Goal: Transaction & Acquisition: Purchase product/service

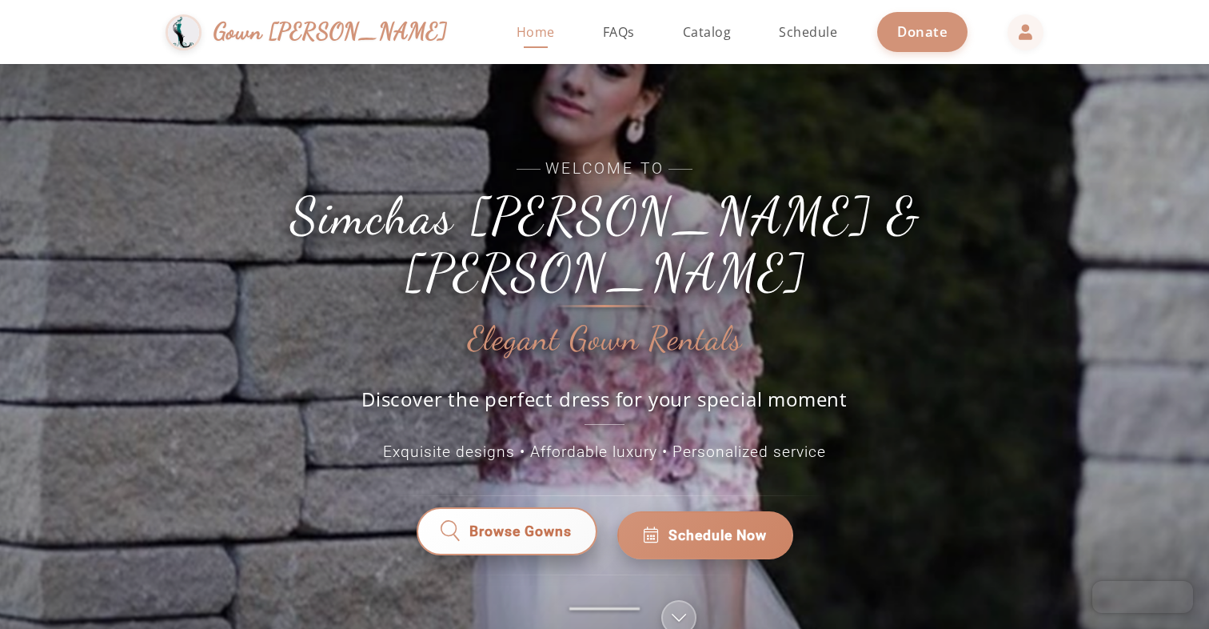
click at [470, 525] on span "Browse Gowns" at bounding box center [520, 535] width 102 height 21
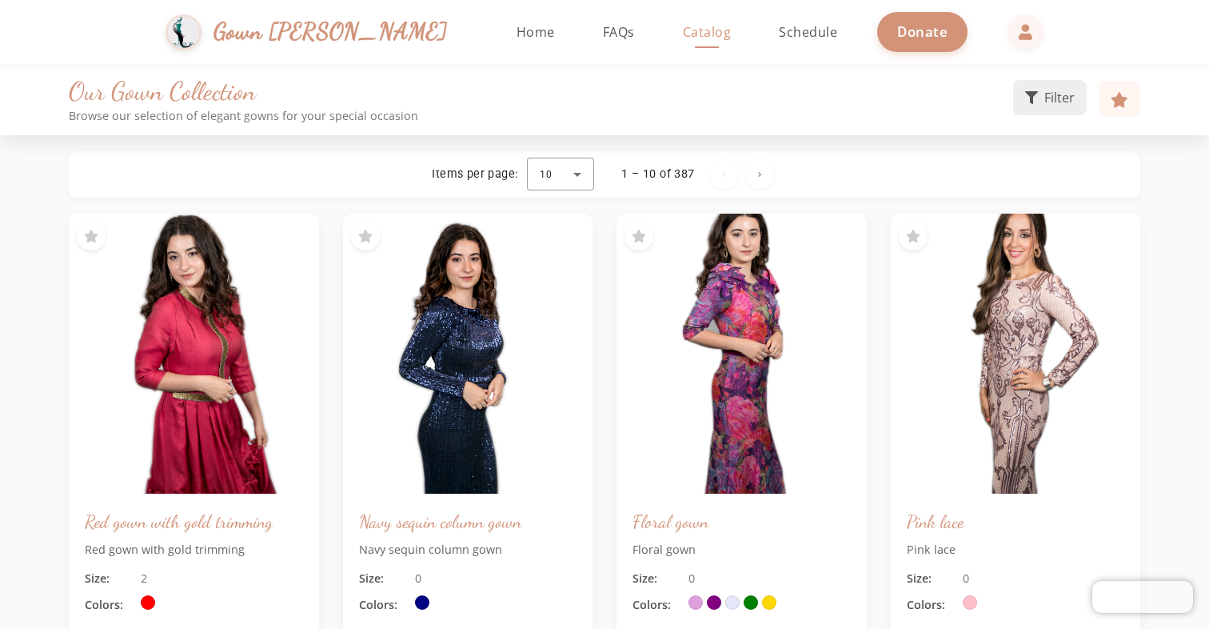
click at [1040, 108] on button "Filter" at bounding box center [1050, 97] width 74 height 35
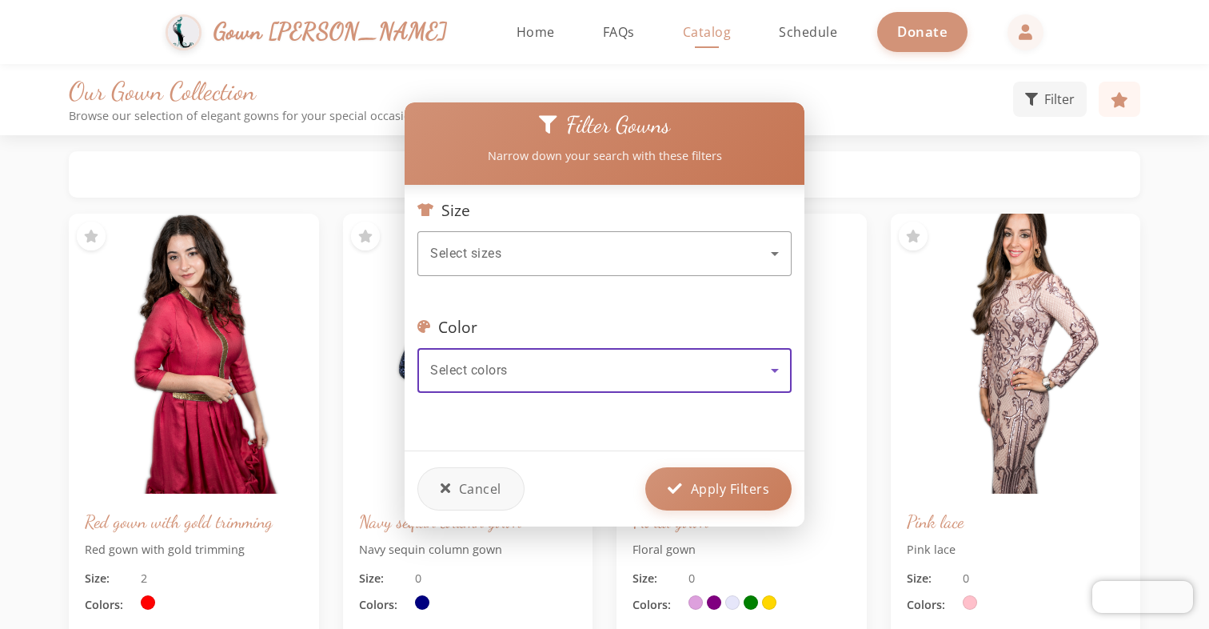
click at [621, 362] on div "Select colors" at bounding box center [600, 370] width 341 height 19
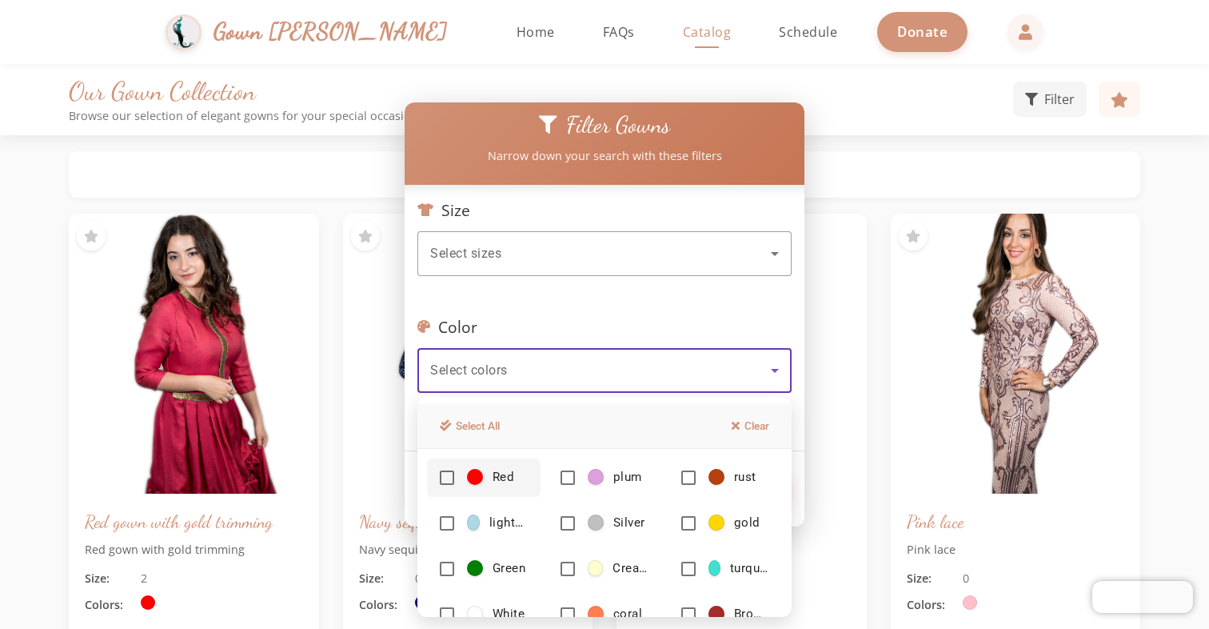
click at [505, 545] on div "Red plum rust lightblue Silver gold Green Cream turquoise White [PERSON_NAME] l…" at bounding box center [604, 569] width 374 height 240
click at [499, 564] on span "Green" at bounding box center [509, 568] width 33 height 17
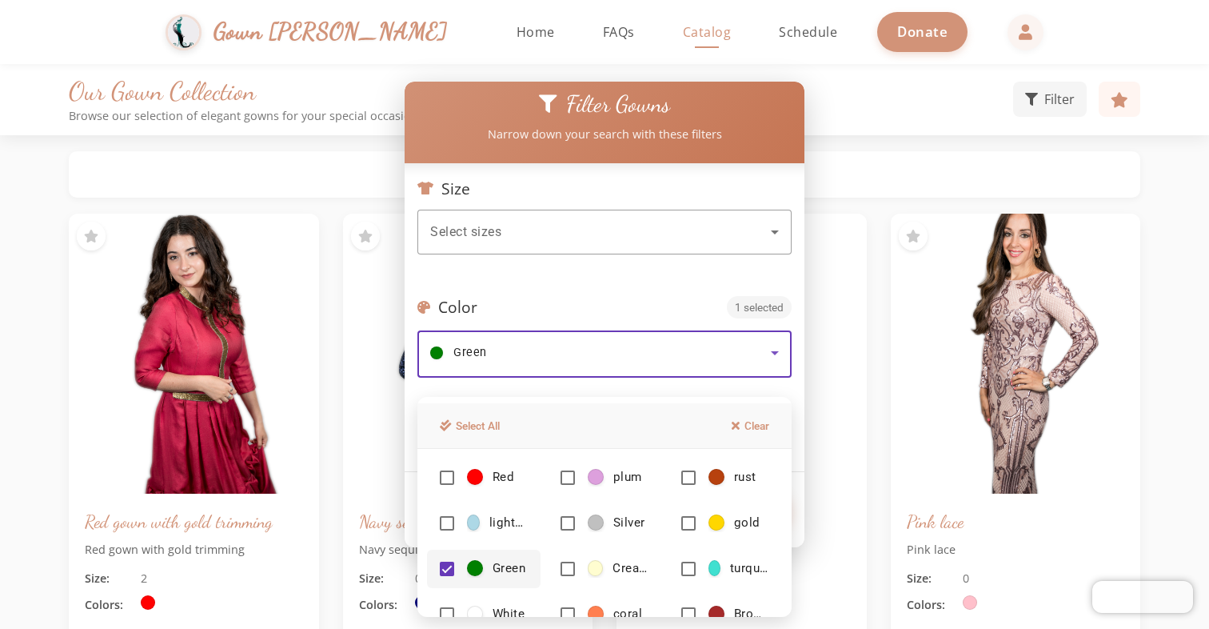
click at [858, 177] on div at bounding box center [604, 314] width 1209 height 629
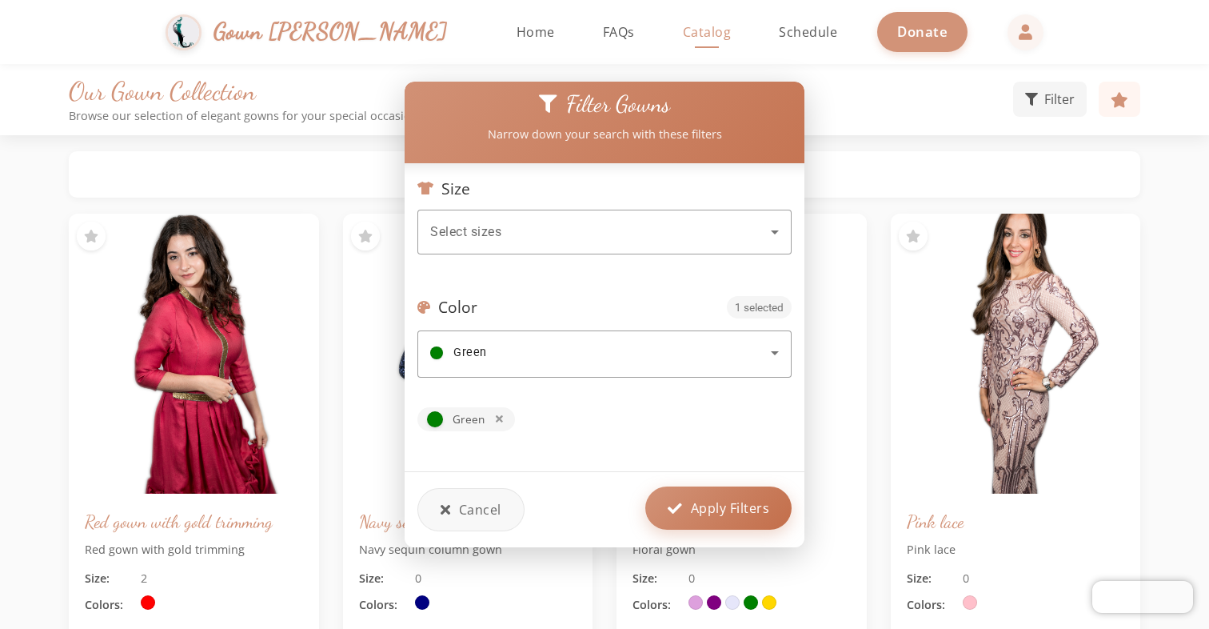
click at [707, 510] on span "Apply Filters" at bounding box center [730, 507] width 79 height 19
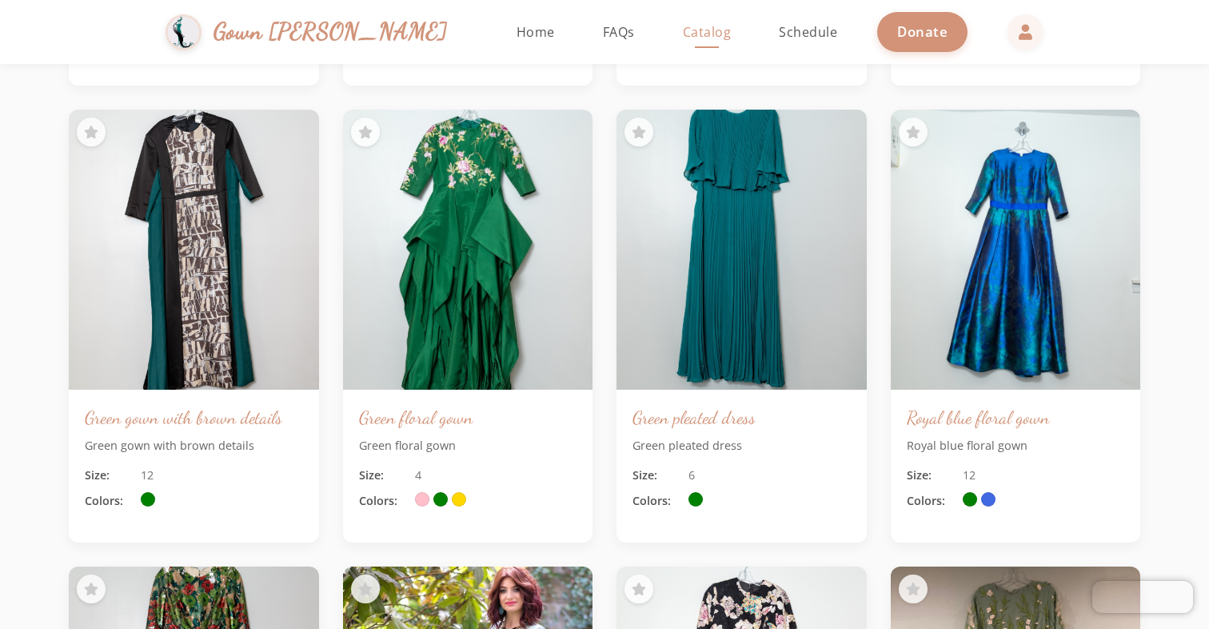
scroll to position [1086, 0]
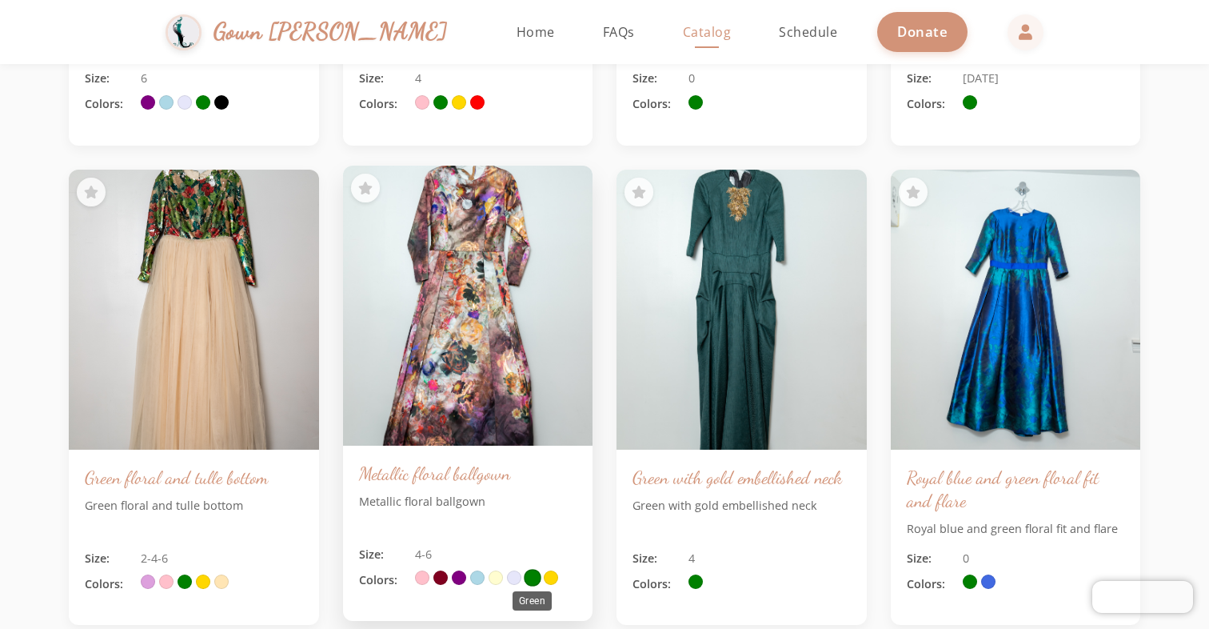
click at [536, 579] on span at bounding box center [533, 578] width 18 height 18
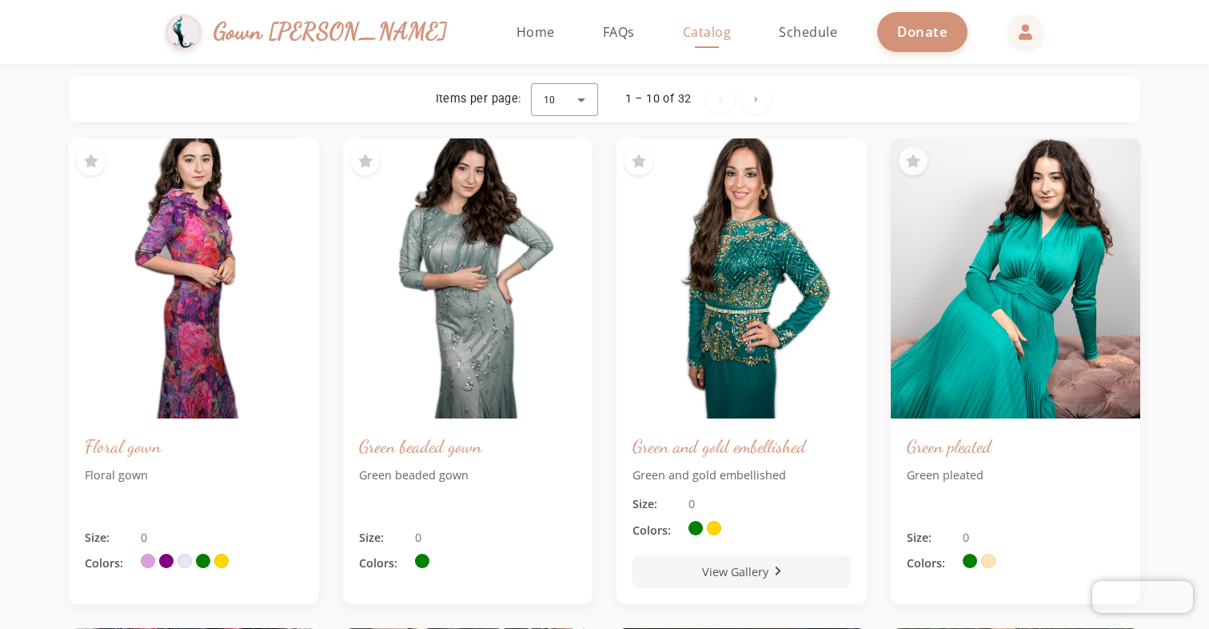
scroll to position [0, 0]
